Goal: Task Accomplishment & Management: Manage account settings

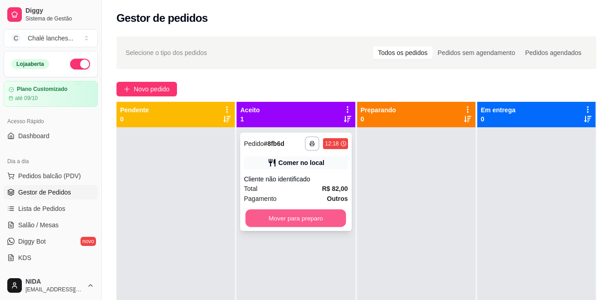
click at [309, 220] on button "Mover para preparo" at bounding box center [296, 219] width 101 height 18
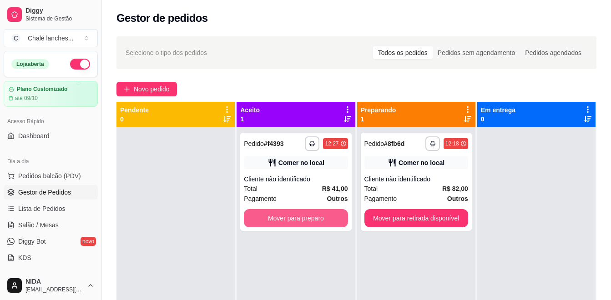
click at [309, 220] on button "Mover para preparo" at bounding box center [296, 218] width 104 height 18
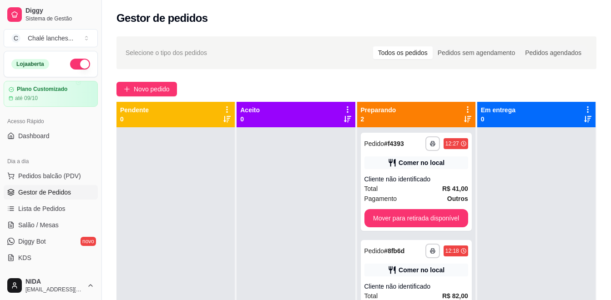
click at [477, 280] on div at bounding box center [536, 277] width 118 height 300
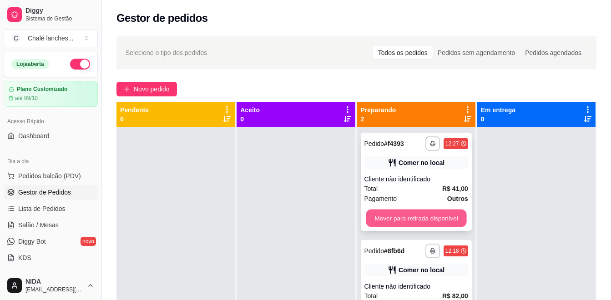
click at [415, 214] on button "Mover para retirada disponível" at bounding box center [416, 219] width 101 height 18
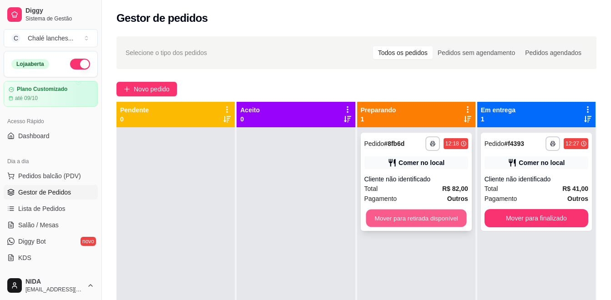
click at [419, 221] on button "Mover para retirada disponível" at bounding box center [416, 219] width 101 height 18
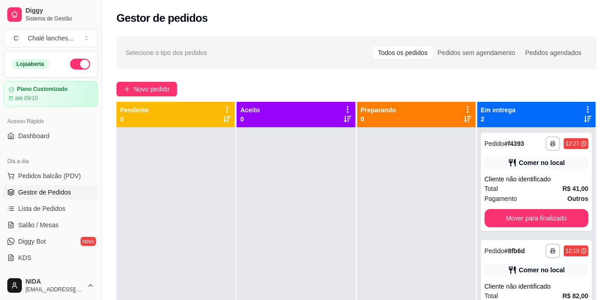
click at [370, 76] on div "**********" at bounding box center [356, 222] width 509 height 382
click at [533, 194] on div "Pagamento Outros" at bounding box center [536, 199] width 104 height 10
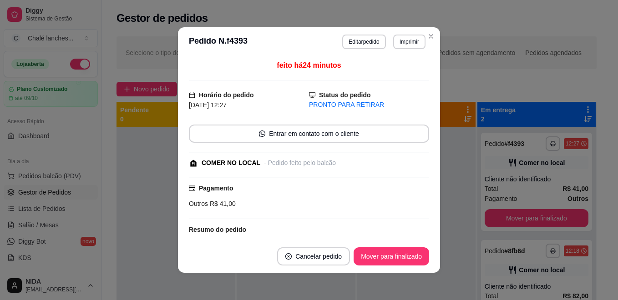
scroll to position [87, 0]
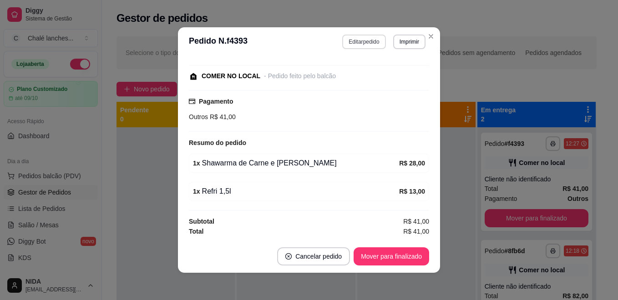
click at [365, 42] on button "Editar pedido" at bounding box center [363, 42] width 43 height 15
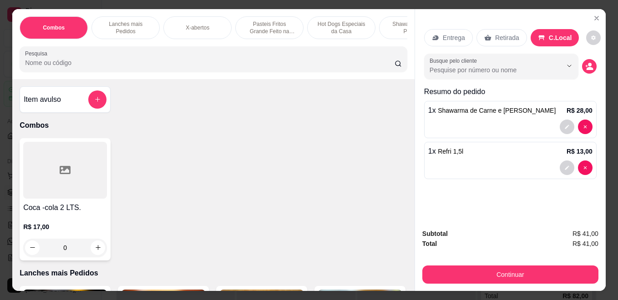
click at [469, 107] on span "Shawarma de Carne e [PERSON_NAME]" at bounding box center [497, 110] width 118 height 7
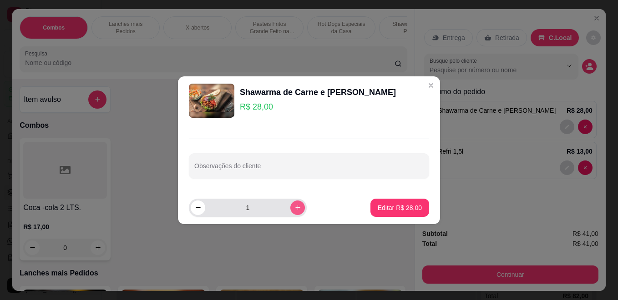
click at [290, 202] on button "increase-product-quantity" at bounding box center [297, 208] width 15 height 15
type input "2"
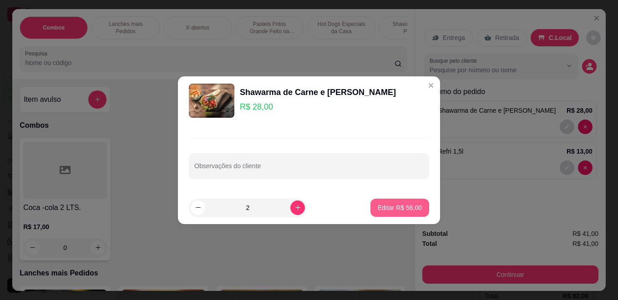
click at [384, 206] on p "Editar R$ 56,00" at bounding box center [400, 207] width 44 height 9
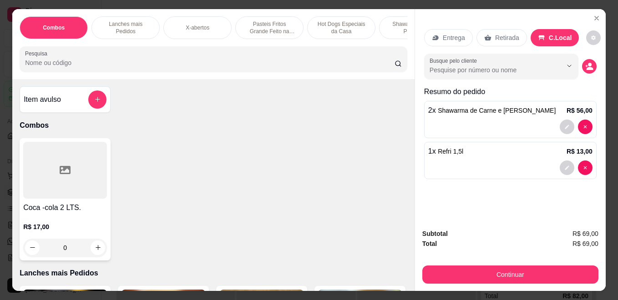
type input "2"
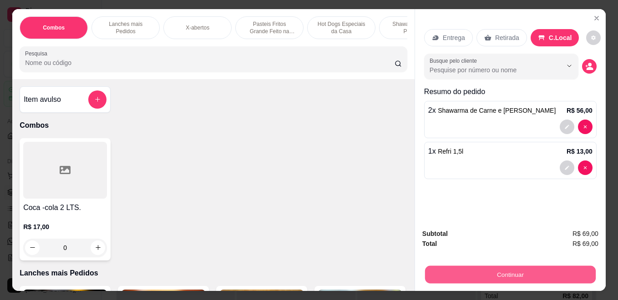
click at [526, 268] on button "Continuar" at bounding box center [510, 275] width 171 height 18
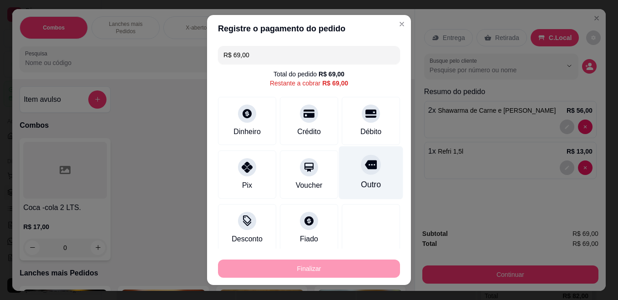
click at [365, 165] on icon at bounding box center [371, 165] width 12 height 12
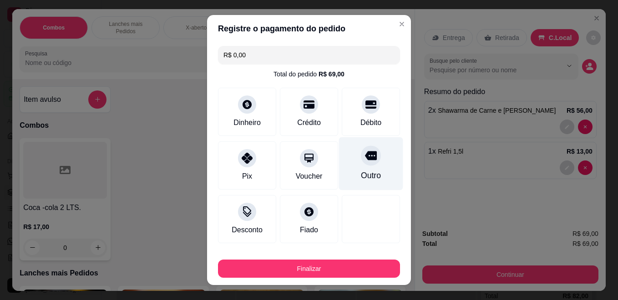
type input "R$ 0,00"
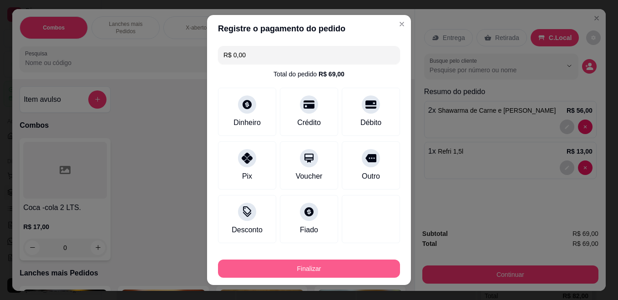
click at [296, 263] on button "Finalizar" at bounding box center [309, 269] width 182 height 18
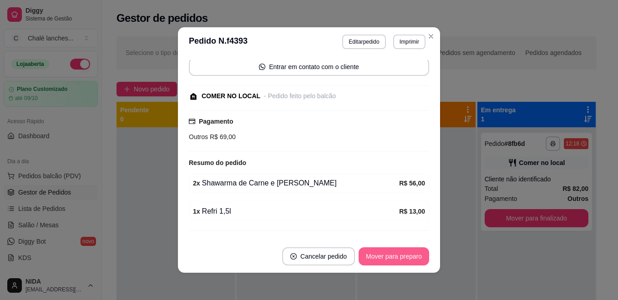
scroll to position [107, 0]
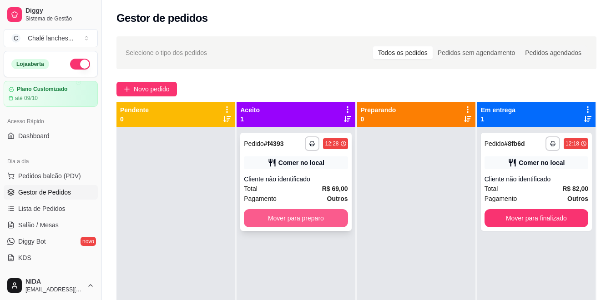
click at [325, 223] on button "Mover para preparo" at bounding box center [296, 218] width 104 height 18
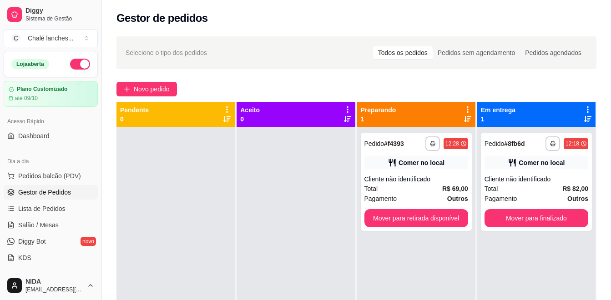
click at [528, 42] on div "Selecione o tipo dos pedidos Todos os pedidos Pedidos sem agendamento Pedidos a…" at bounding box center [356, 52] width 480 height 33
click at [148, 92] on span "Novo pedido" at bounding box center [152, 89] width 36 height 10
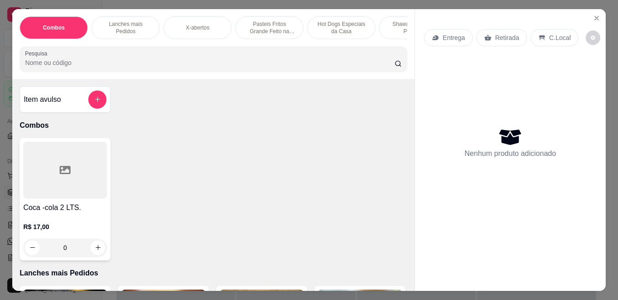
click at [269, 27] on p "Pasteis Fritos Grande Feito na Hora" at bounding box center [269, 27] width 53 height 15
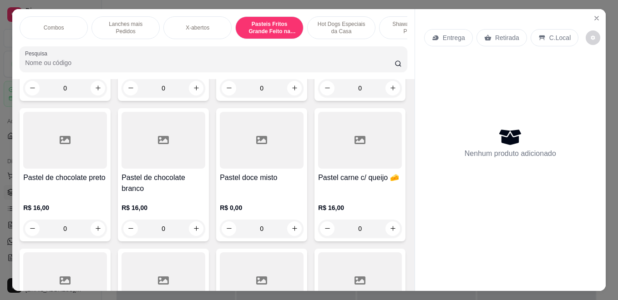
scroll to position [24, 0]
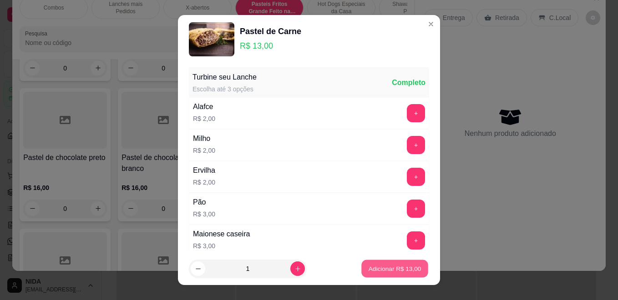
click at [396, 268] on p "Adicionar R$ 13,00" at bounding box center [394, 268] width 53 height 9
type input "1"
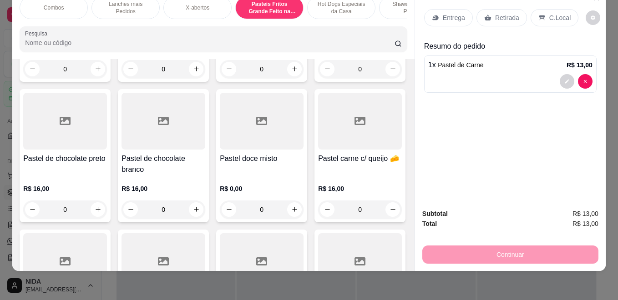
click at [553, 13] on p "C.Local" at bounding box center [559, 17] width 21 height 9
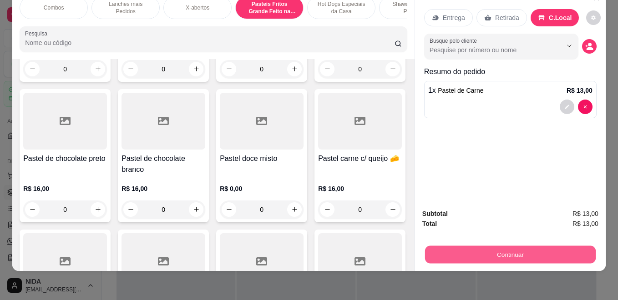
click at [526, 246] on button "Continuar" at bounding box center [510, 255] width 171 height 18
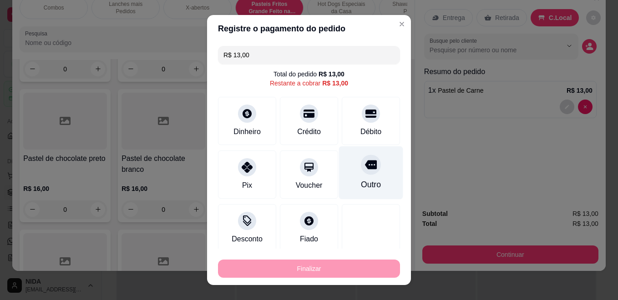
click at [361, 173] on div at bounding box center [371, 165] width 20 height 20
type input "R$ 0,00"
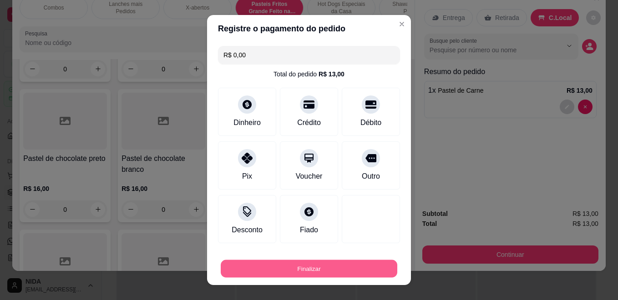
click at [344, 262] on button "Finalizar" at bounding box center [309, 269] width 177 height 18
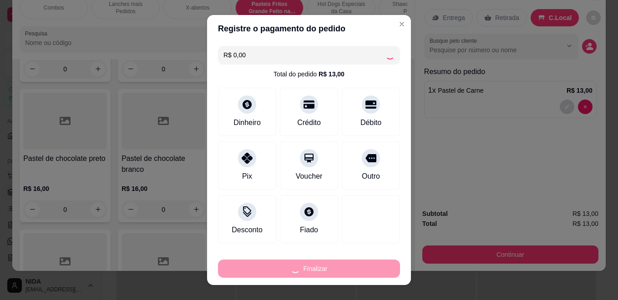
type input "0"
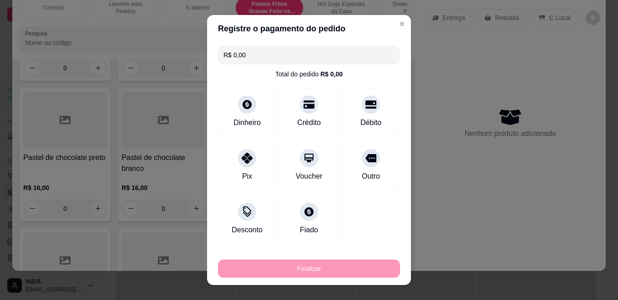
type input "-R$ 13,00"
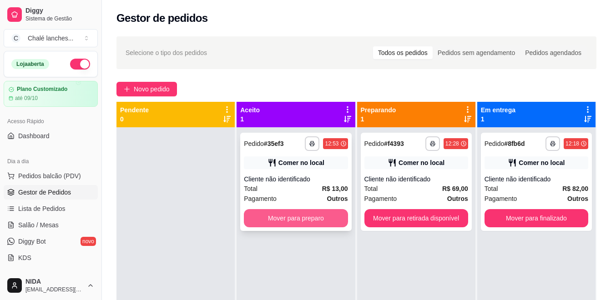
click at [308, 222] on button "Mover para preparo" at bounding box center [296, 218] width 104 height 18
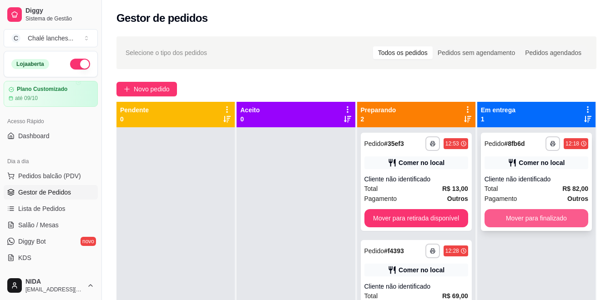
click at [515, 215] on button "Mover para finalizado" at bounding box center [536, 218] width 104 height 18
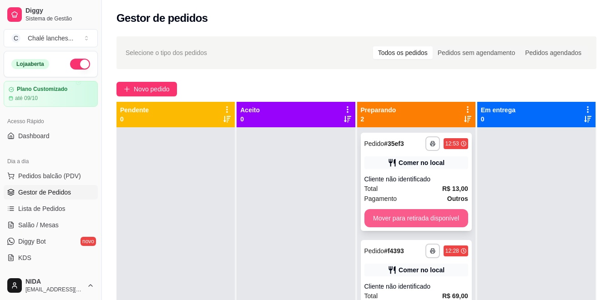
click at [439, 217] on button "Mover para retirada disponível" at bounding box center [416, 218] width 104 height 18
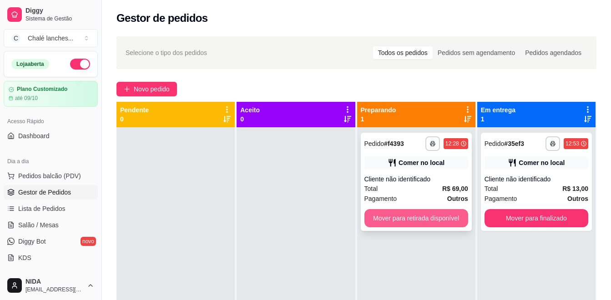
click at [429, 224] on button "Mover para retirada disponível" at bounding box center [416, 218] width 104 height 18
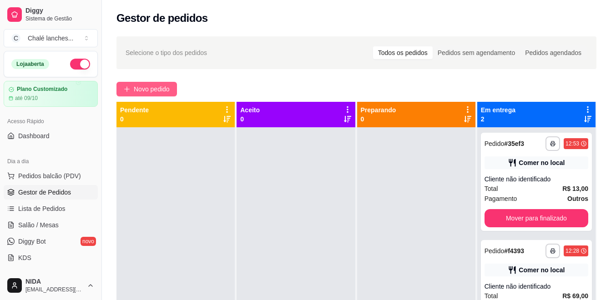
click at [155, 83] on button "Novo pedido" at bounding box center [146, 89] width 61 height 15
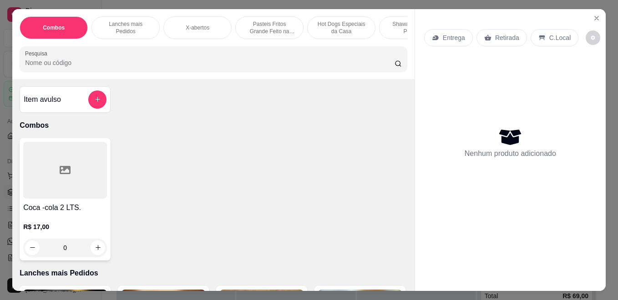
click at [261, 28] on p "Pasteis Fritos Grande Feito na Hora" at bounding box center [269, 27] width 53 height 15
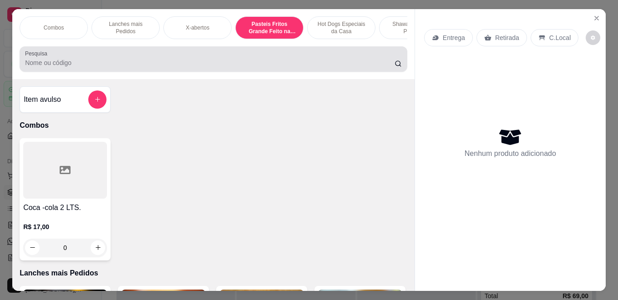
scroll to position [24, 0]
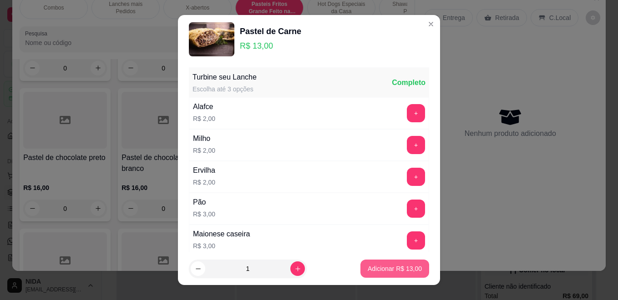
click at [373, 269] on p "Adicionar R$ 13,00" at bounding box center [395, 268] width 54 height 9
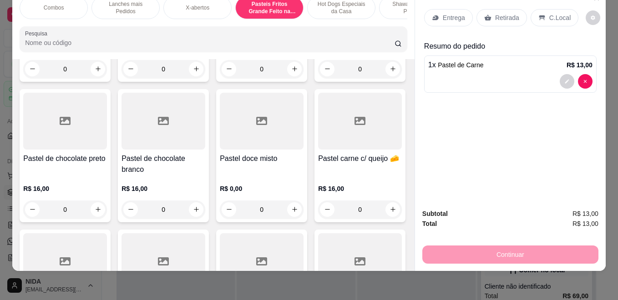
type input "1"
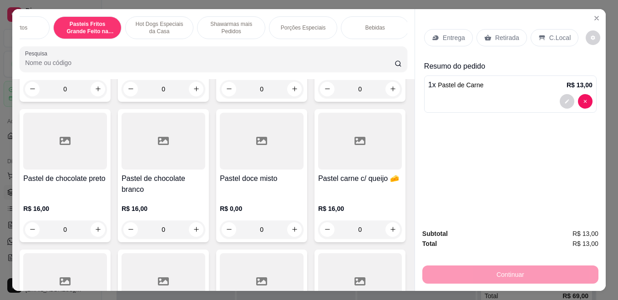
scroll to position [0, 184]
click at [373, 24] on p "Bebidas" at bounding box center [373, 27] width 20 height 7
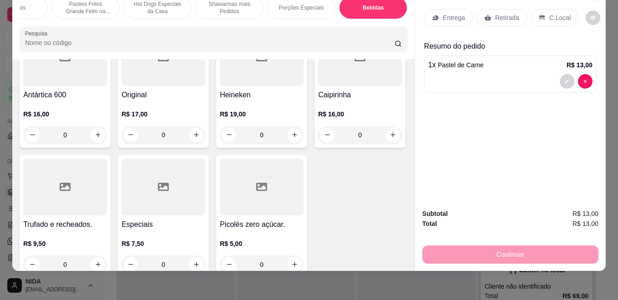
scroll to position [3221, 0]
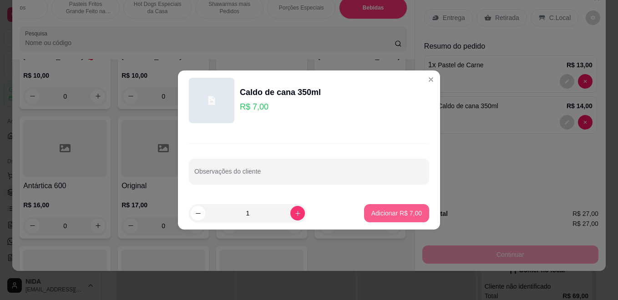
click at [399, 211] on p "Adicionar R$ 7,00" at bounding box center [396, 213] width 50 height 9
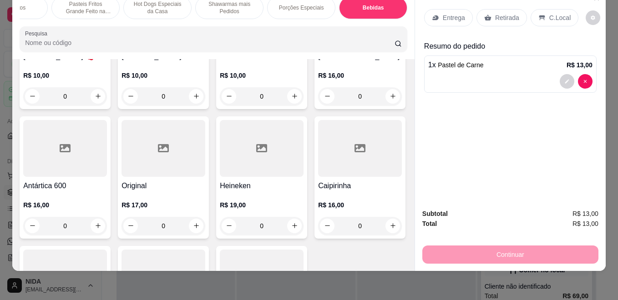
type input "2"
click at [555, 13] on p "C.Local" at bounding box center [559, 17] width 21 height 9
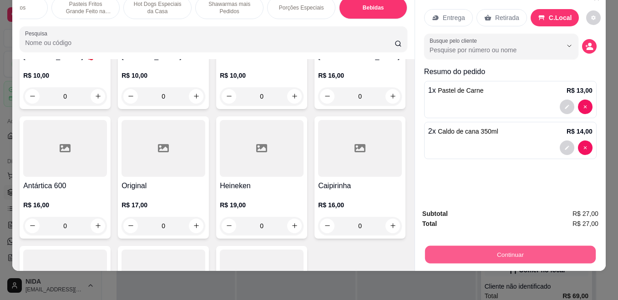
click at [533, 253] on button "Continuar" at bounding box center [510, 255] width 171 height 18
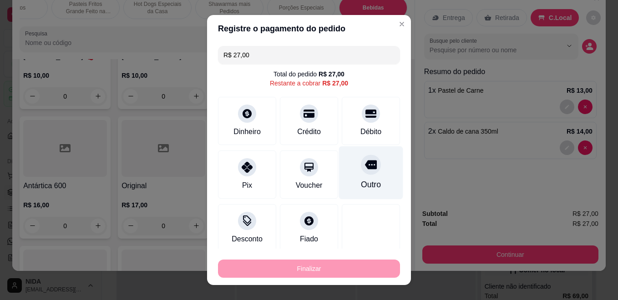
click at [365, 160] on icon at bounding box center [371, 165] width 12 height 12
type input "R$ 0,00"
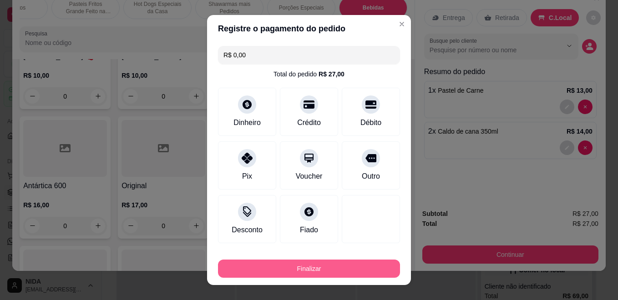
click at [304, 267] on button "Finalizar" at bounding box center [309, 269] width 182 height 18
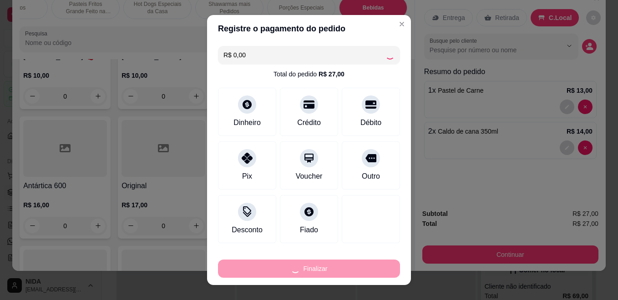
type input "0"
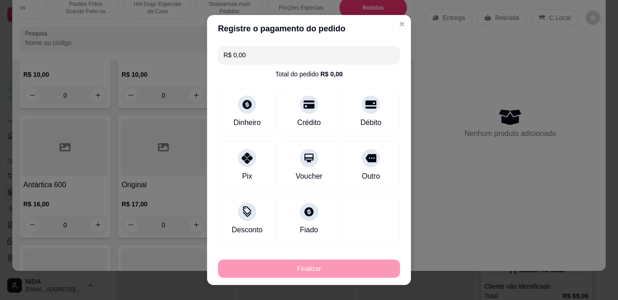
type input "-R$ 27,00"
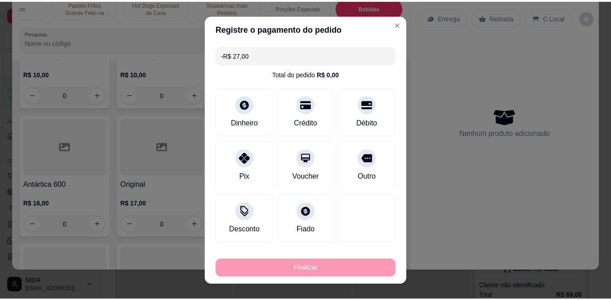
scroll to position [3220, 0]
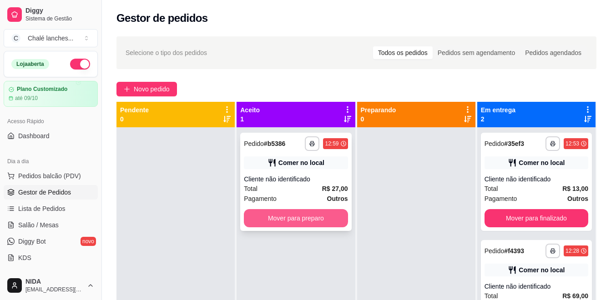
click at [296, 225] on button "Mover para preparo" at bounding box center [296, 218] width 104 height 18
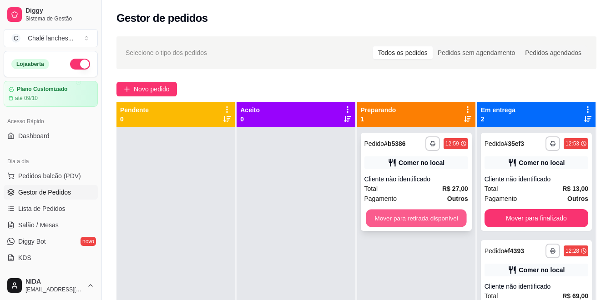
click at [396, 222] on button "Mover para retirada disponível" at bounding box center [416, 219] width 101 height 18
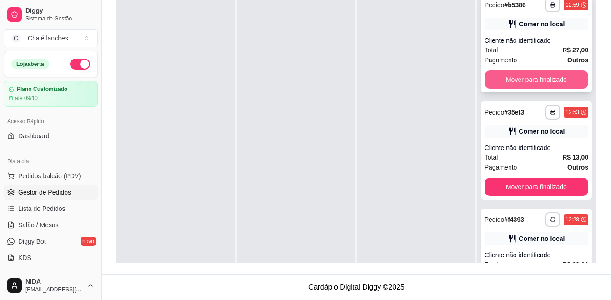
click at [527, 80] on button "Mover para finalizado" at bounding box center [536, 80] width 104 height 18
